Goal: Information Seeking & Learning: Learn about a topic

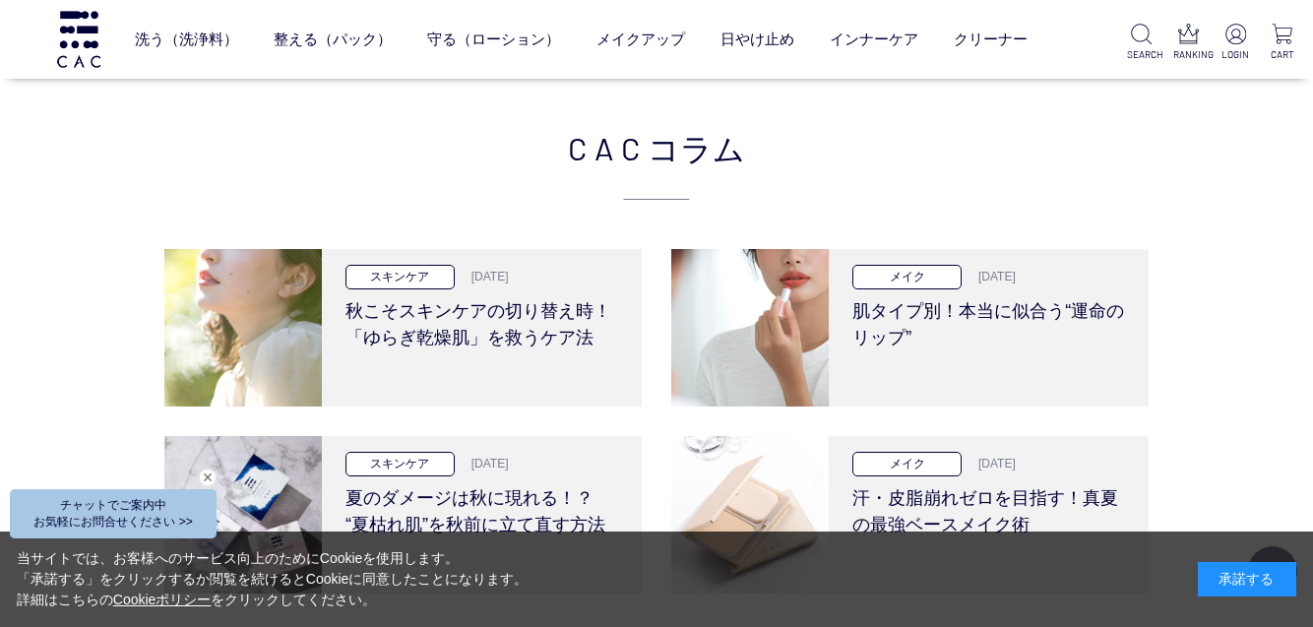
scroll to position [3729, 0]
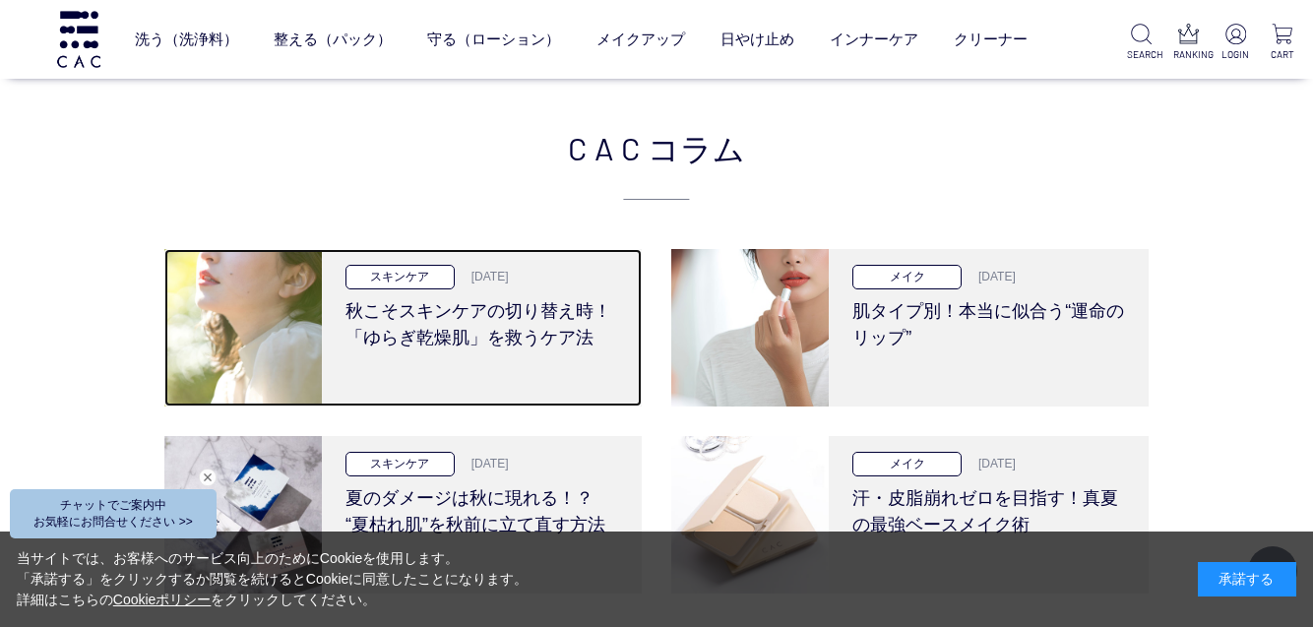
click at [526, 335] on h3 "秋こそスキンケアの切り替え時！「ゆらぎ乾燥肌」を救うケア法" at bounding box center [482, 320] width 273 height 62
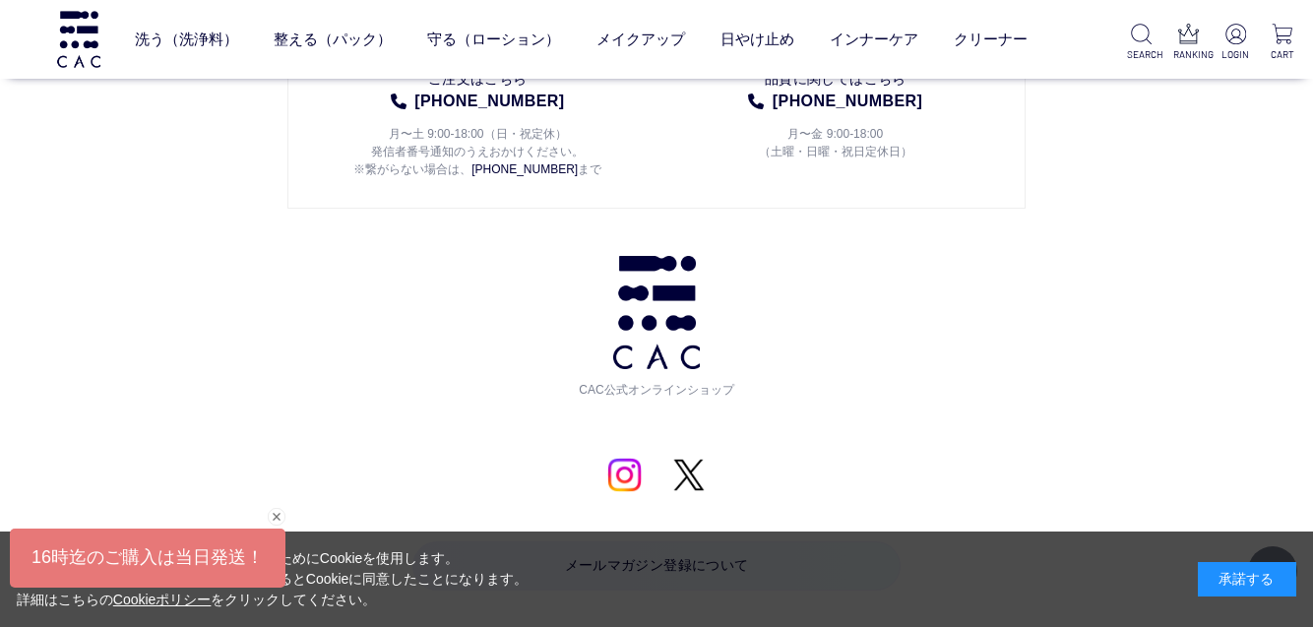
scroll to position [9655, 0]
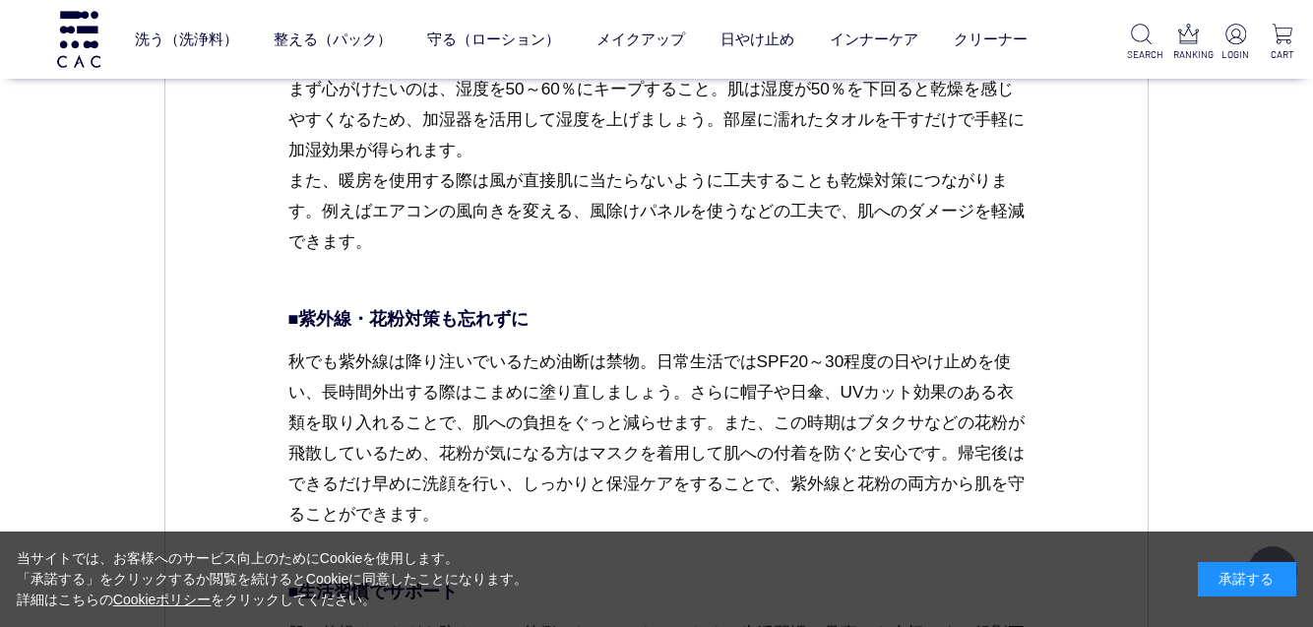
scroll to position [5674, 0]
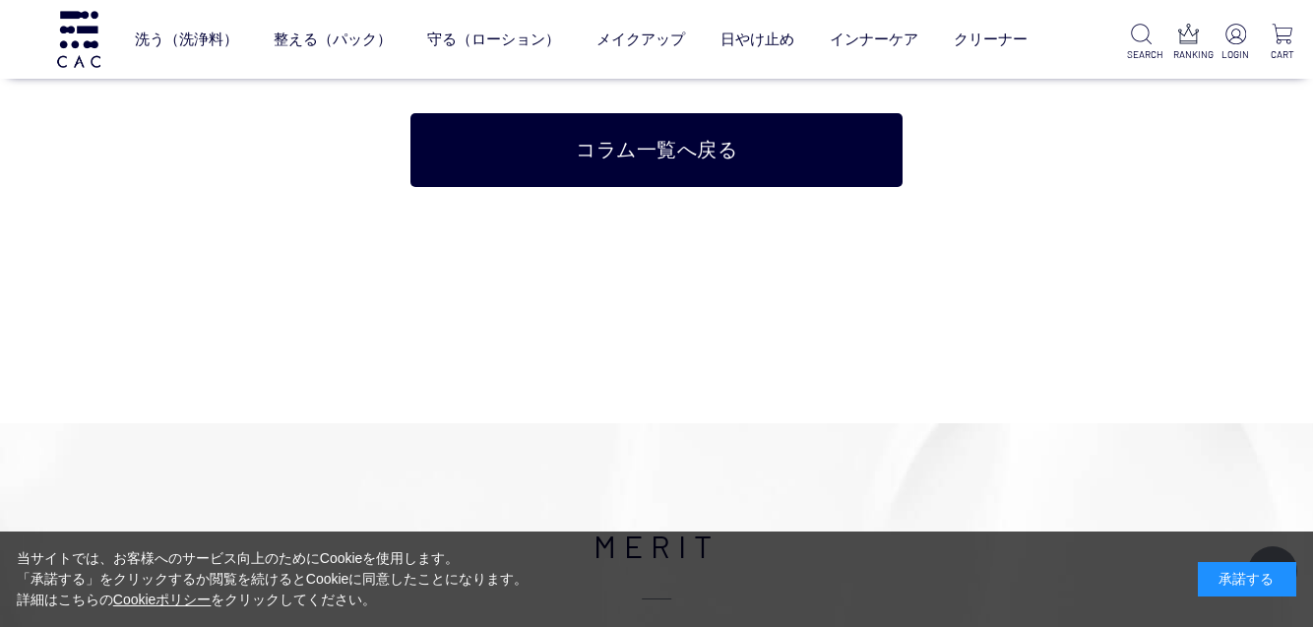
scroll to position [9562, 0]
